Goal: Task Accomplishment & Management: Use online tool/utility

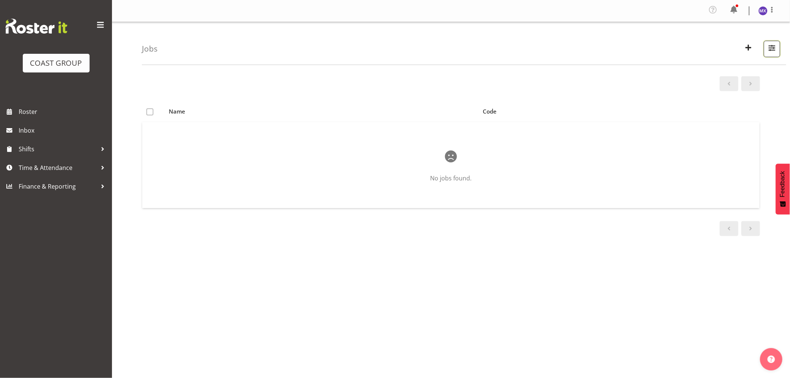
click at [775, 46] on span "button" at bounding box center [772, 48] width 10 height 10
drag, startPoint x: 738, startPoint y: 77, endPoint x: 672, endPoint y: 77, distance: 65.7
click at [672, 77] on div "Search 42504010 Showing active jobs Showing running jobs" at bounding box center [724, 96] width 112 height 68
paste input "1250613"
type input "12506130"
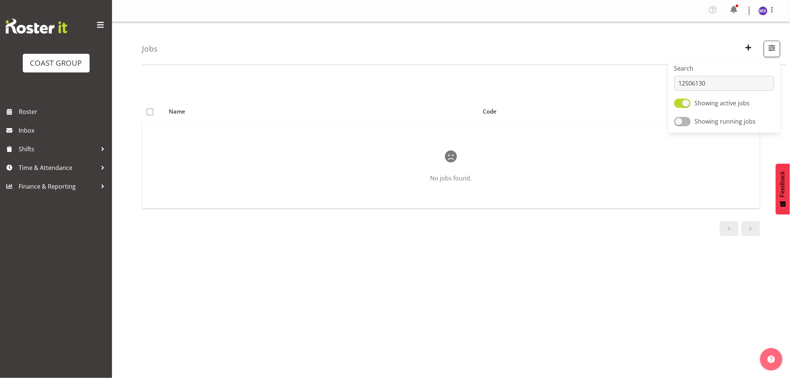
click at [617, 271] on div "Name Code No jobs found." at bounding box center [466, 220] width 648 height 299
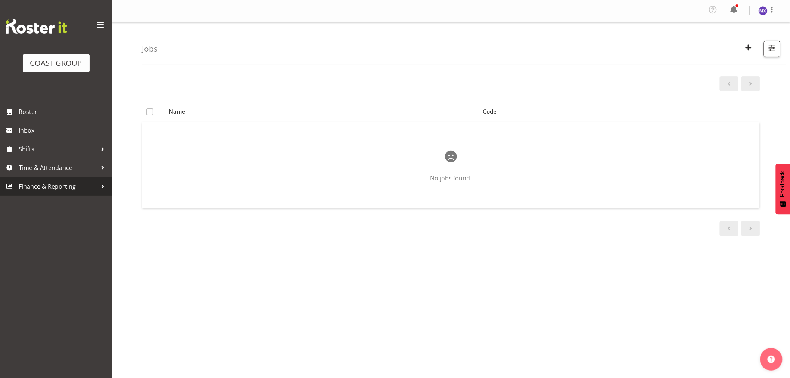
click at [45, 186] on span "Finance & Reporting" at bounding box center [58, 186] width 78 height 11
click at [49, 168] on span "Time & Attendance" at bounding box center [58, 167] width 78 height 11
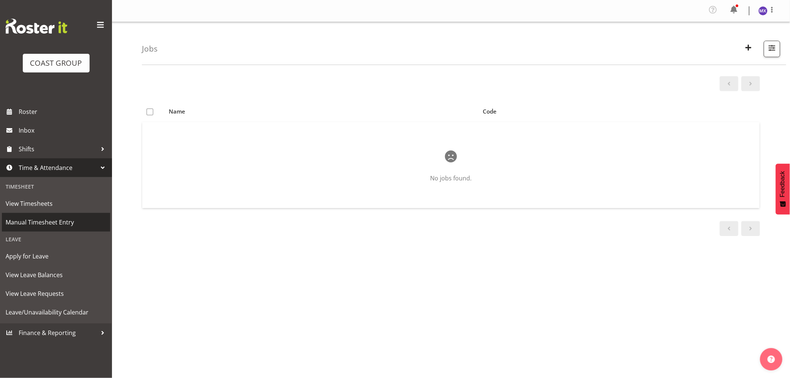
click at [37, 222] on span "Manual Timesheet Entry" at bounding box center [56, 222] width 101 height 11
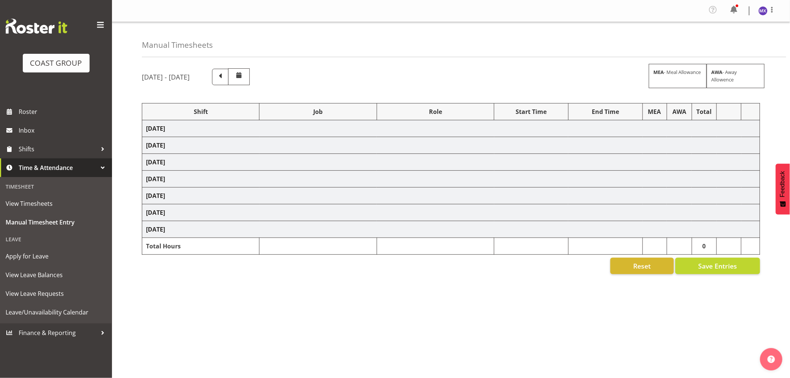
select select "69"
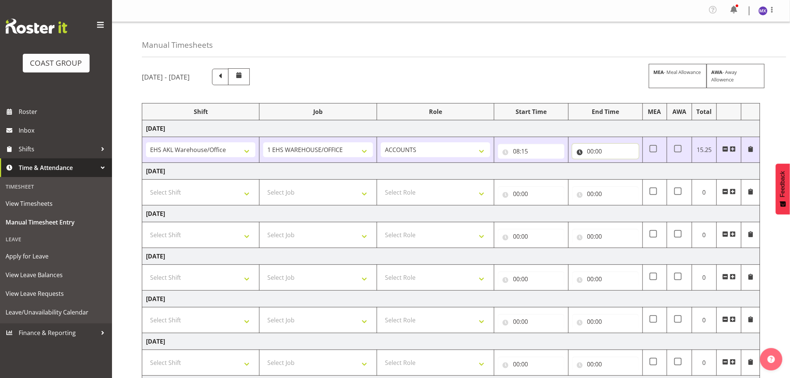
click at [614, 152] on input "00:00" at bounding box center [605, 151] width 66 height 15
click at [624, 168] on select "00 01 02 03 04 05 06 07 08 09 10 11 12 13 14 15 16 17 18 19 20 21 22 23" at bounding box center [623, 170] width 17 height 15
select select "17"
click at [615, 164] on select "00 01 02 03 04 05 06 07 08 09 10 11 12 13 14 15 16 17 18 19 20 21 22 23" at bounding box center [623, 170] width 17 height 15
type input "17:00"
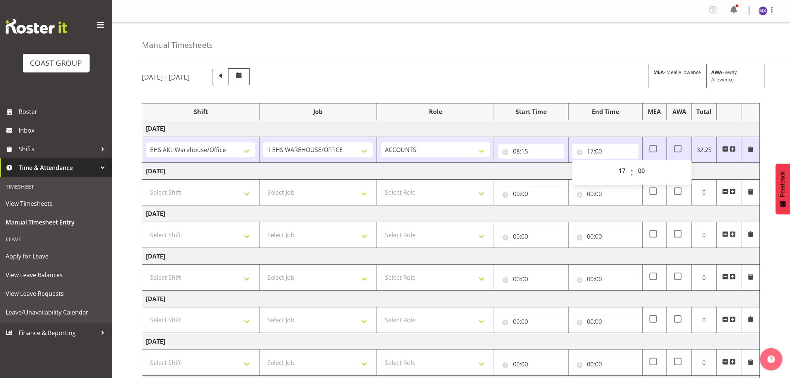
click at [610, 62] on div "Manual Timesheets [DATE] - [DATE] MEA - Meal Allowance AWA - Away Allowence Shi…" at bounding box center [451, 241] width 678 height 438
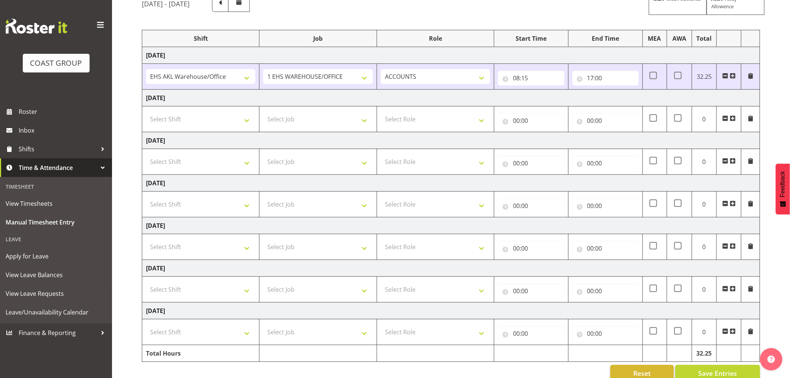
scroll to position [89, 0]
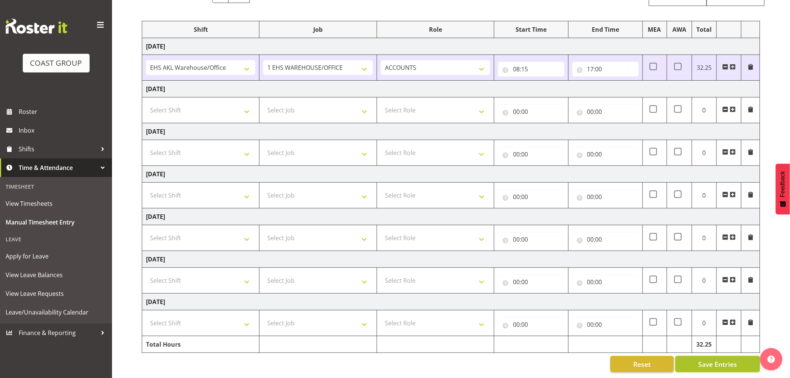
click at [730, 359] on span "Save Entries" at bounding box center [717, 364] width 39 height 10
click at [245, 103] on select "Select Shift EHS AKL Warehouse/Office" at bounding box center [200, 110] width 109 height 15
select select "1083"
click at [146, 103] on select "Select Shift EHS AKL Warehouse/Office" at bounding box center [200, 110] width 109 height 15
click at [367, 103] on select "Select Job 1 Carlton Events 1 [PERSON_NAME][GEOGRAPHIC_DATA] 1 [PERSON_NAME][GE…" at bounding box center [317, 110] width 109 height 15
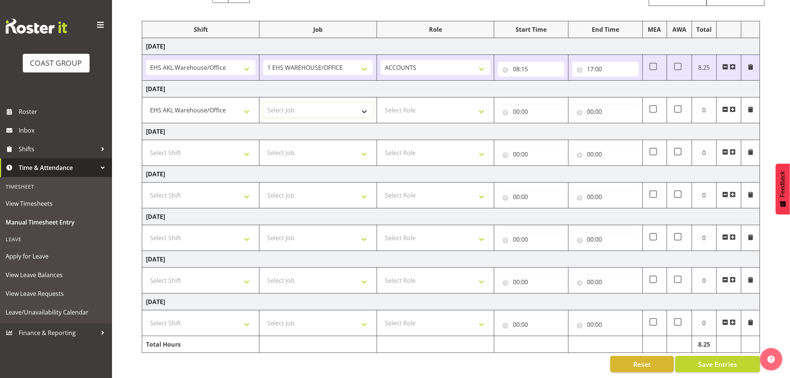
select select "69"
click at [263, 103] on select "Select Job 1 Carlton Events 1 [PERSON_NAME][GEOGRAPHIC_DATA] 1 [PERSON_NAME][GE…" at bounding box center [317, 110] width 109 height 15
click at [479, 103] on select "Select Role ACCOUNTS" at bounding box center [435, 110] width 109 height 15
select select "204"
click at [381, 103] on select "Select Role ACCOUNTS" at bounding box center [435, 110] width 109 height 15
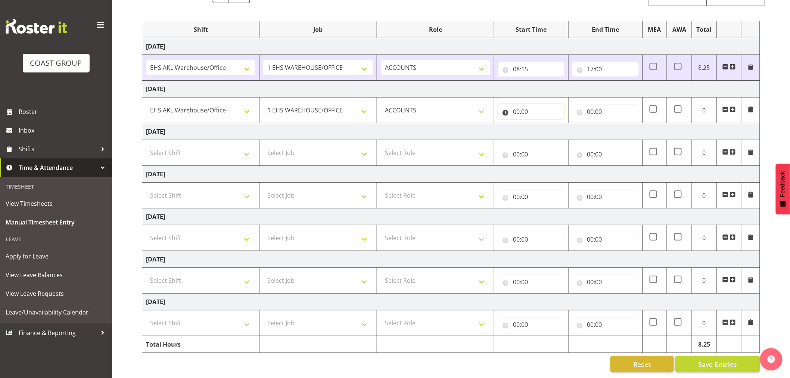
click at [527, 104] on input "00:00" at bounding box center [531, 111] width 66 height 15
click at [544, 128] on select "00 01 02 03 04 05 06 07 08 09 10 11 12 13 14 15 16 17 18 19 20 21 22 23" at bounding box center [549, 131] width 17 height 15
select select "8"
click at [541, 124] on select "00 01 02 03 04 05 06 07 08 09 10 11 12 13 14 15 16 17 18 19 20 21 22 23" at bounding box center [549, 131] width 17 height 15
type input "08:00"
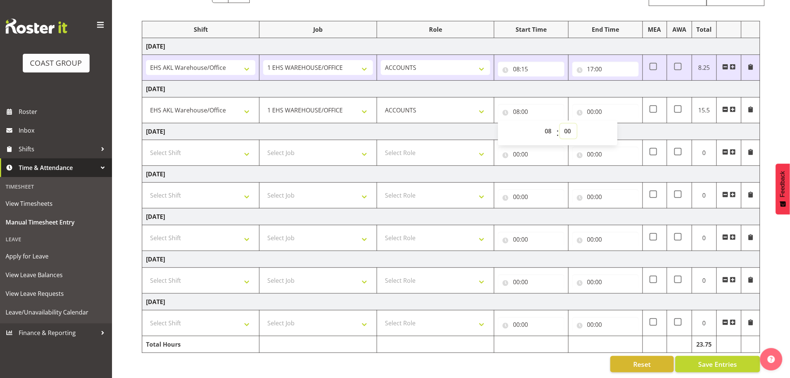
click at [572, 128] on select "00 01 02 03 04 05 06 07 08 09 10 11 12 13 14 15 16 17 18 19 20 21 22 23 24 25 2…" at bounding box center [568, 131] width 17 height 15
select select "15"
click at [560, 124] on select "00 01 02 03 04 05 06 07 08 09 10 11 12 13 14 15 16 17 18 19 20 21 22 23 24 25 2…" at bounding box center [568, 131] width 17 height 15
type input "08:15"
click at [629, 123] on td "[DATE]" at bounding box center [451, 131] width 618 height 17
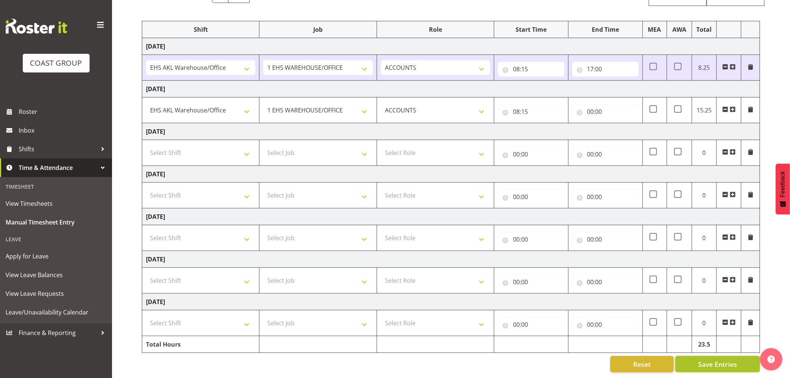
click at [728, 360] on span "Save Entries" at bounding box center [717, 364] width 39 height 10
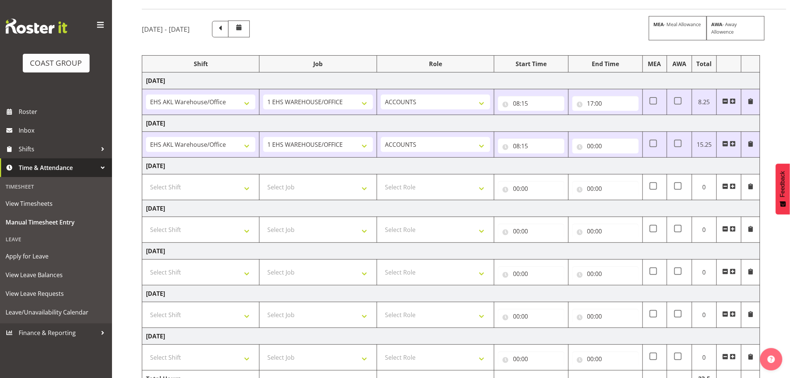
scroll to position [0, 0]
